Goal: Check status: Check status

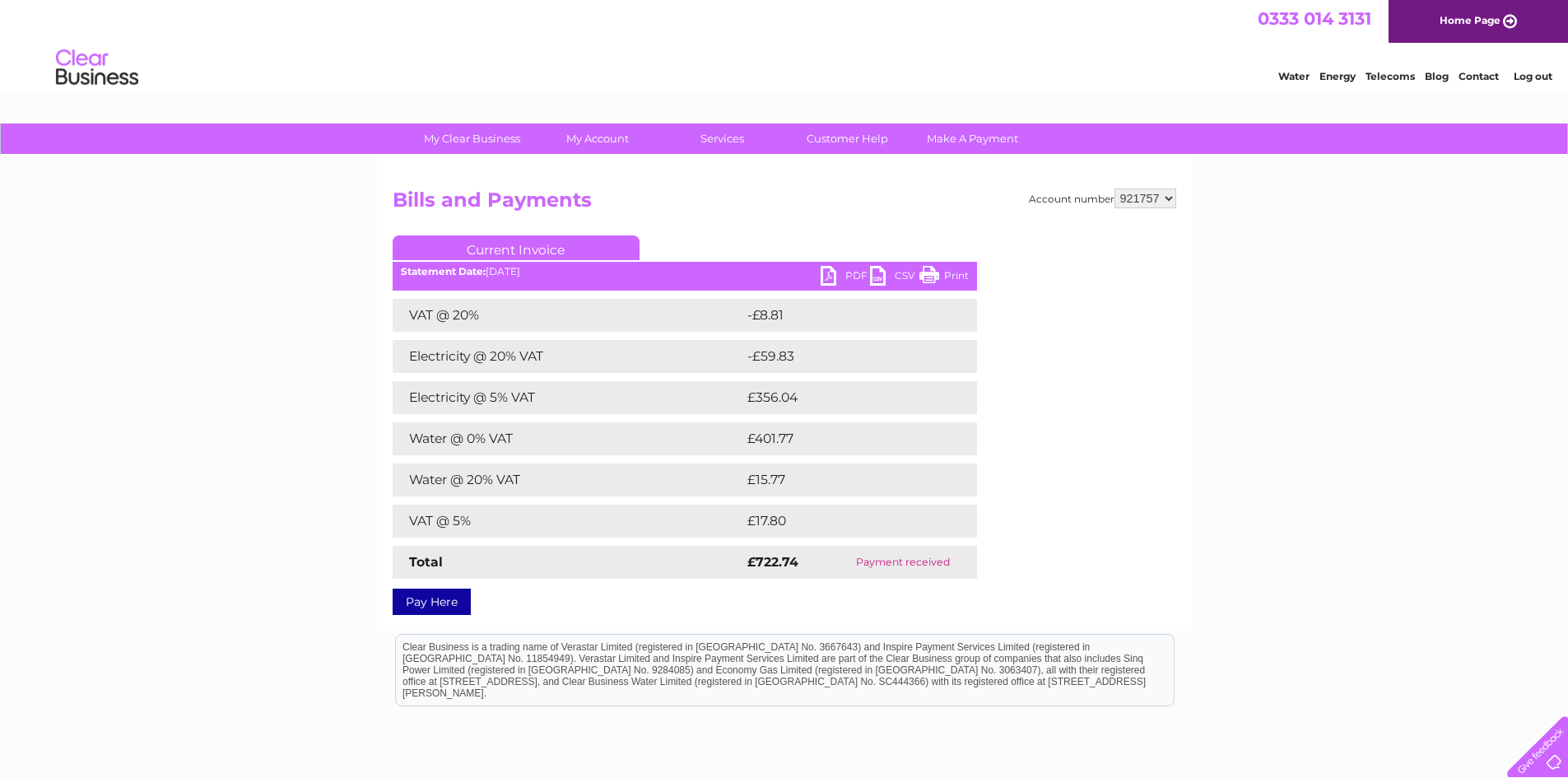
click at [926, 567] on td "Payment received" at bounding box center [903, 561] width 148 height 33
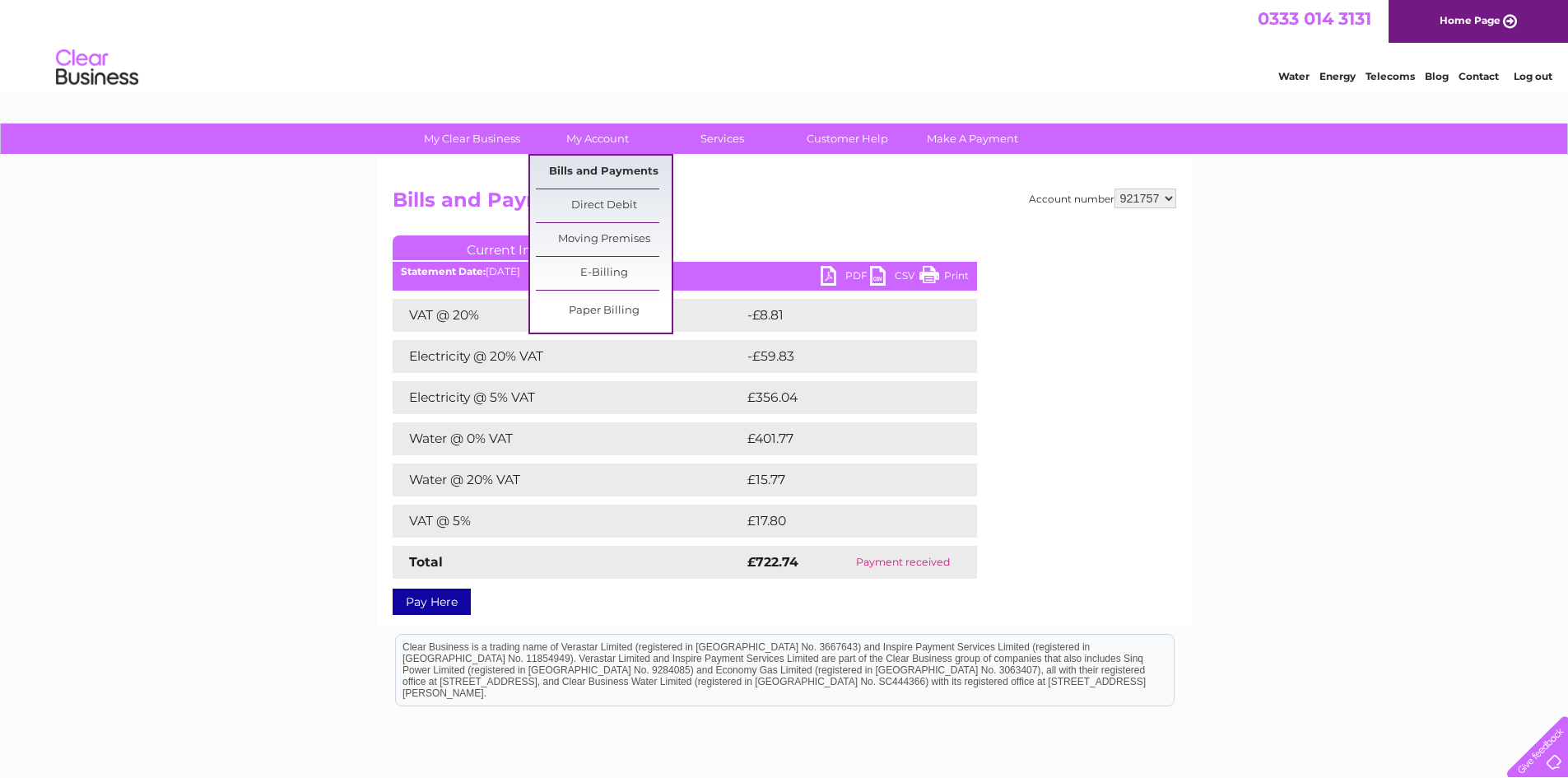
click at [608, 174] on link "Bills and Payments" at bounding box center [603, 172] width 135 height 33
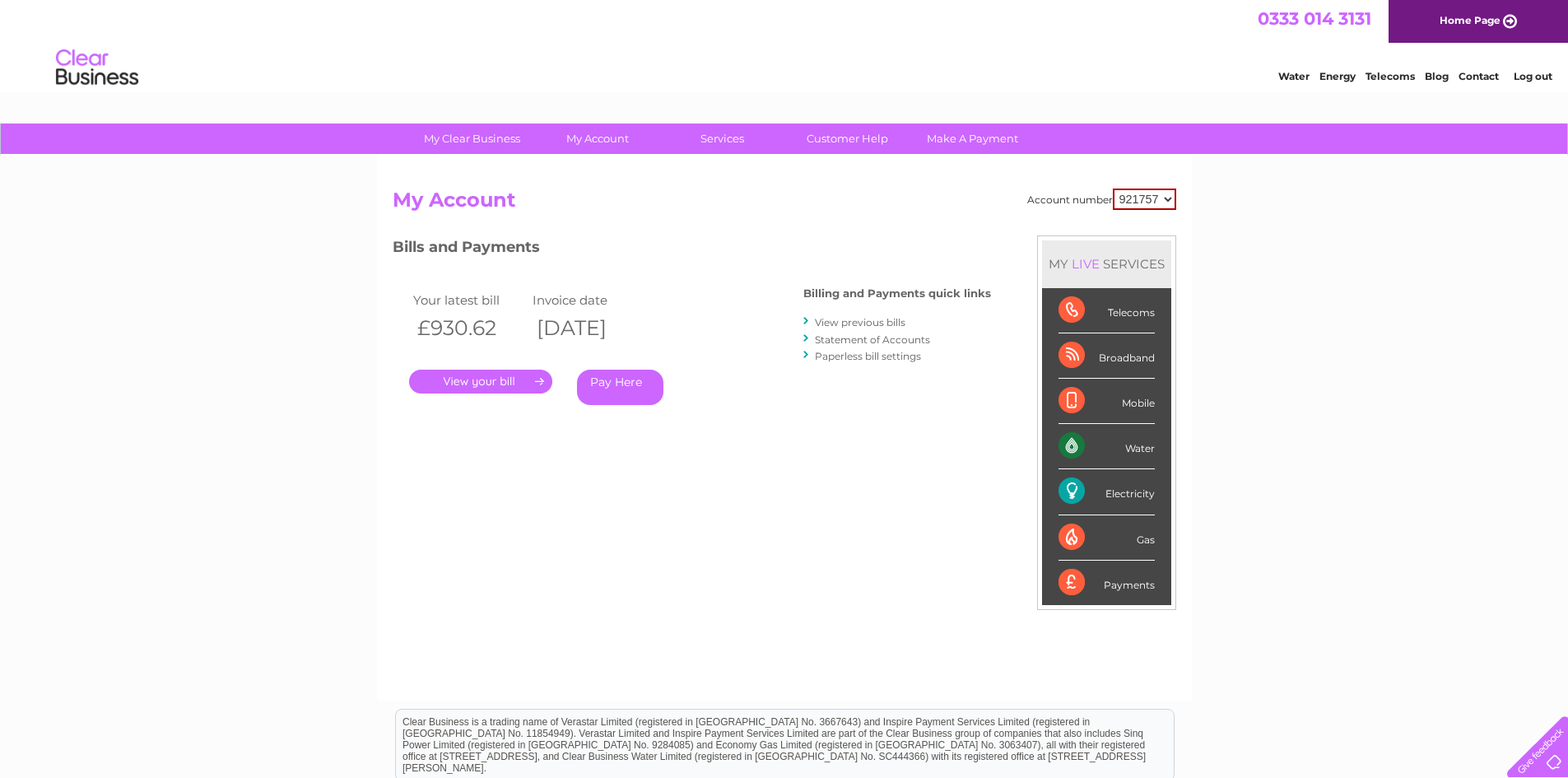
click at [856, 317] on link "View previous bills" at bounding box center [860, 322] width 91 height 12
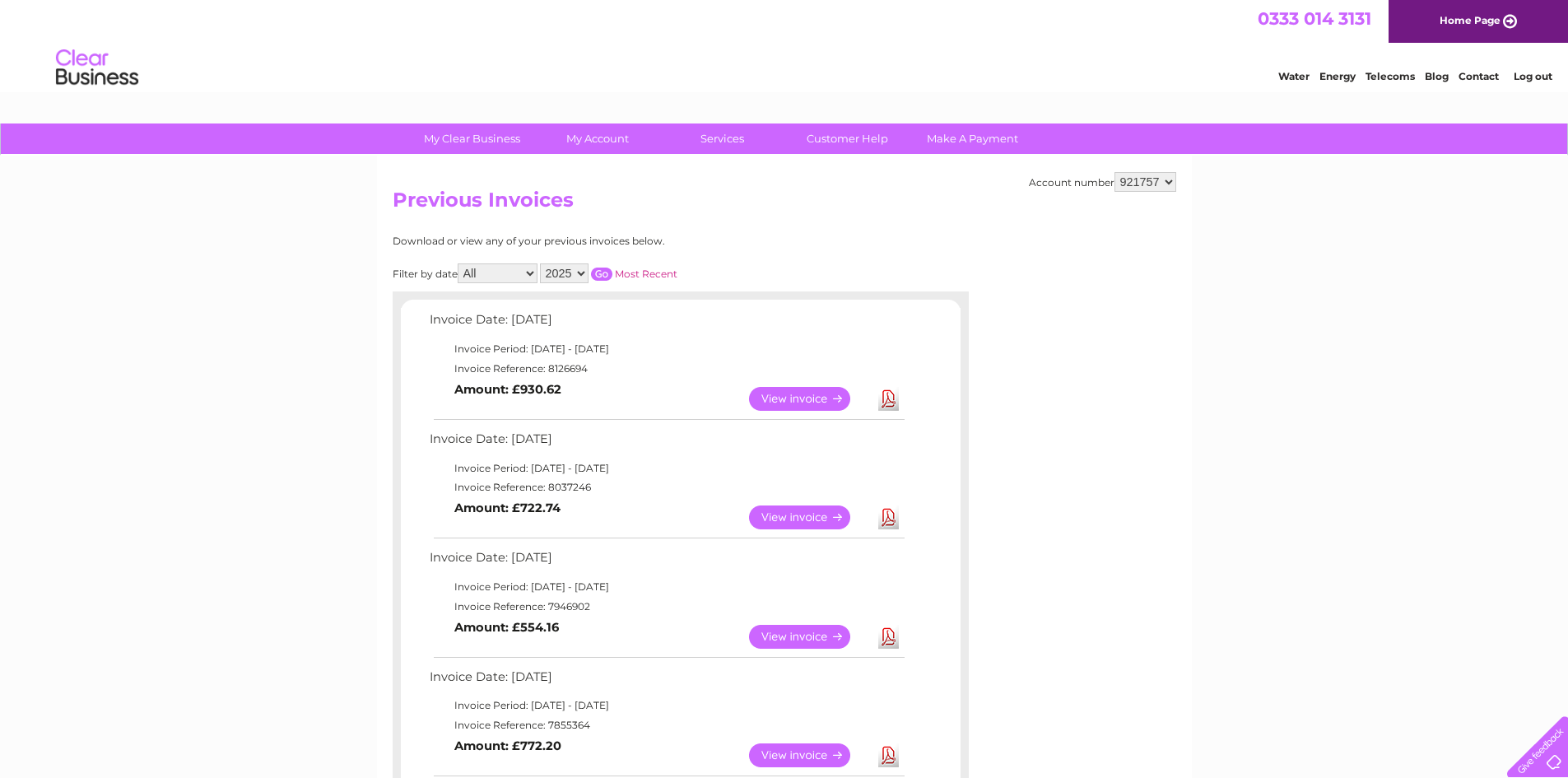
click at [858, 323] on td "Invoice Date: [DATE]" at bounding box center [667, 324] width 482 height 31
click at [796, 635] on link "View" at bounding box center [810, 637] width 121 height 24
